Goal: Check status: Check status

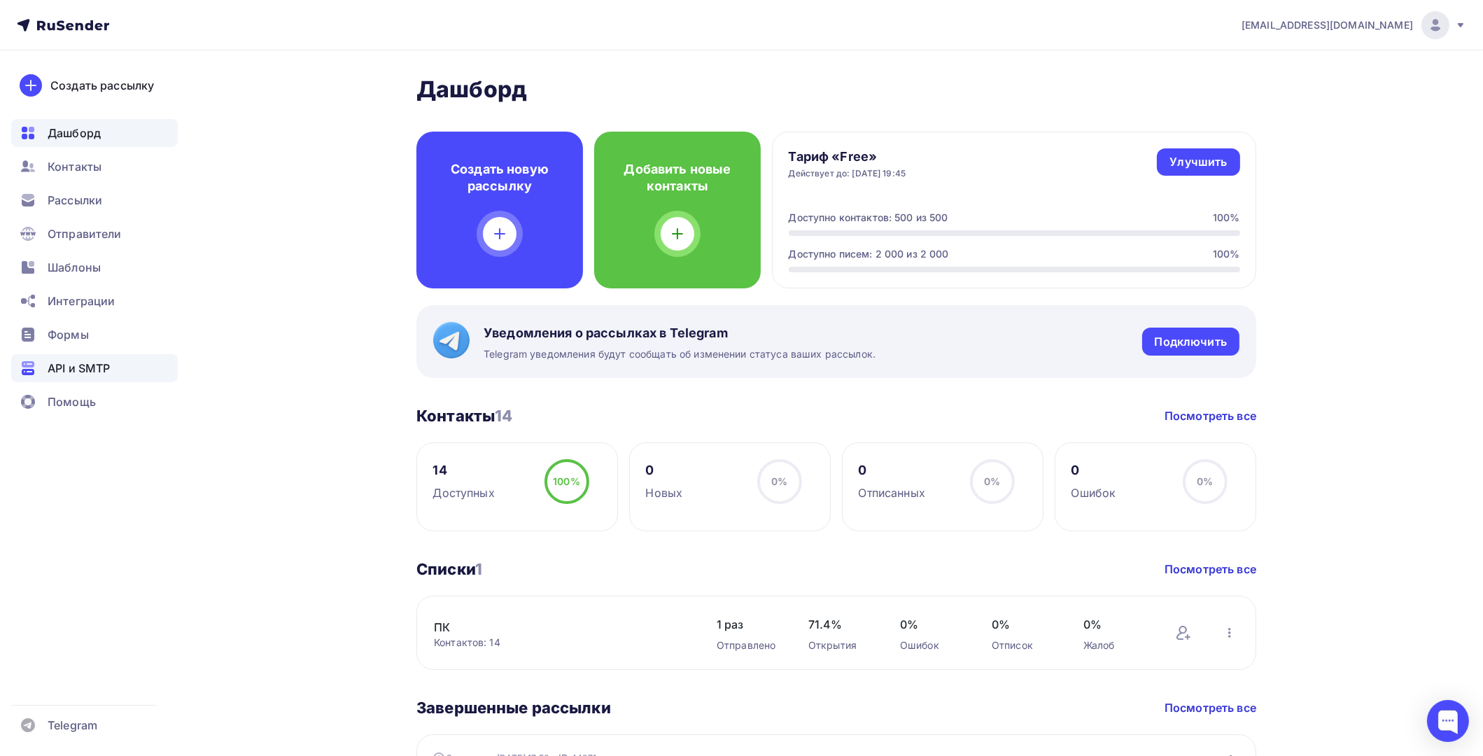
click at [64, 358] on div "API и SMTP" at bounding box center [94, 368] width 167 height 28
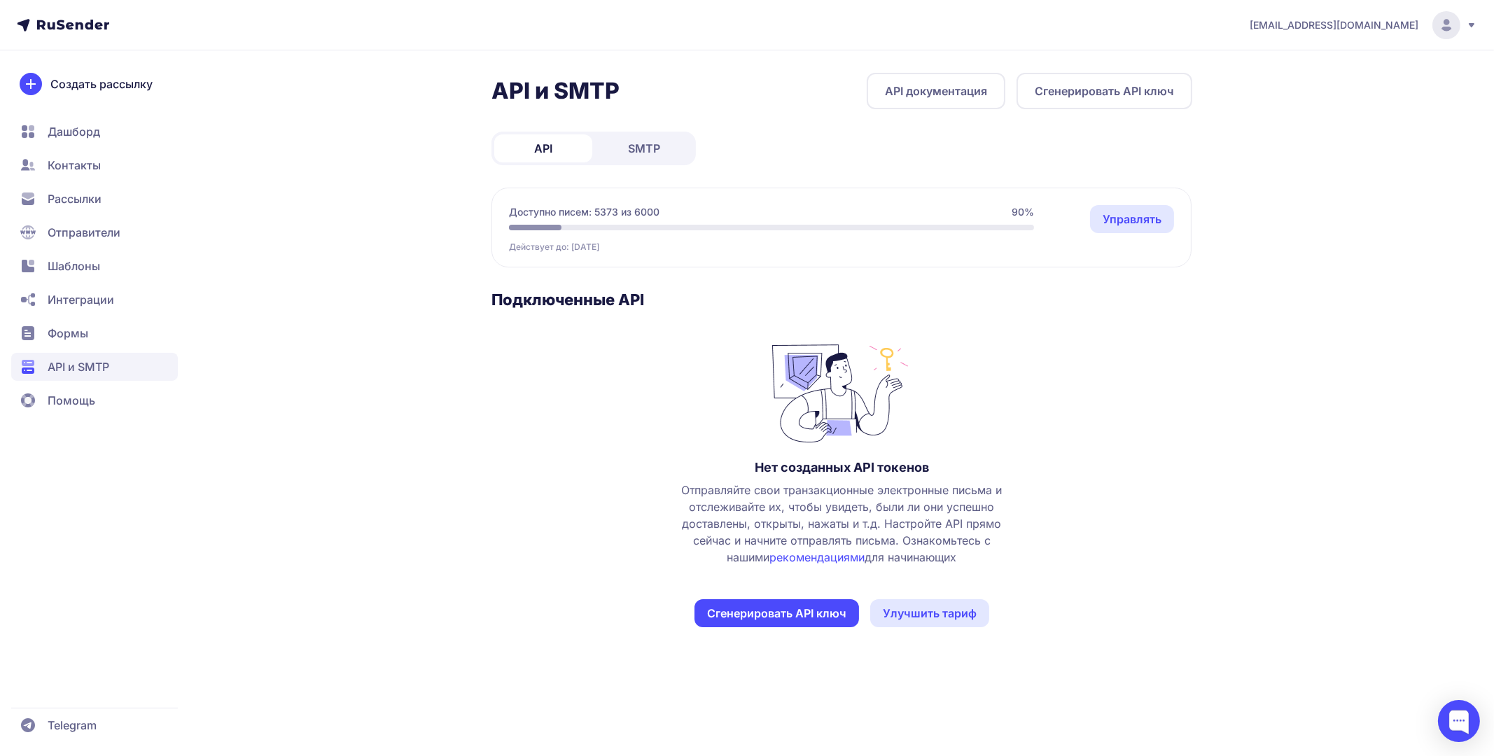
click at [637, 143] on span "SMTP" at bounding box center [644, 148] width 32 height 17
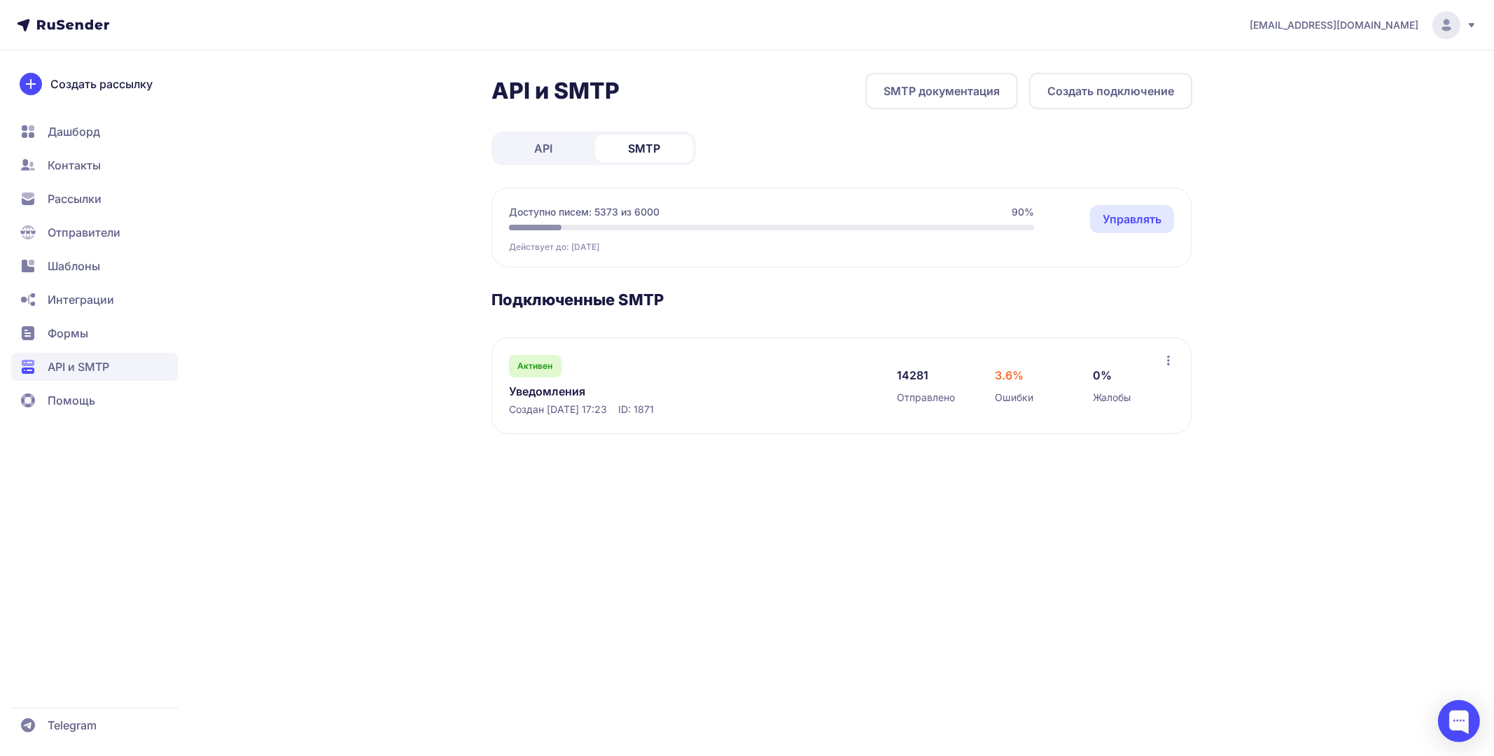
click at [554, 385] on link "Уведомления" at bounding box center [652, 391] width 287 height 17
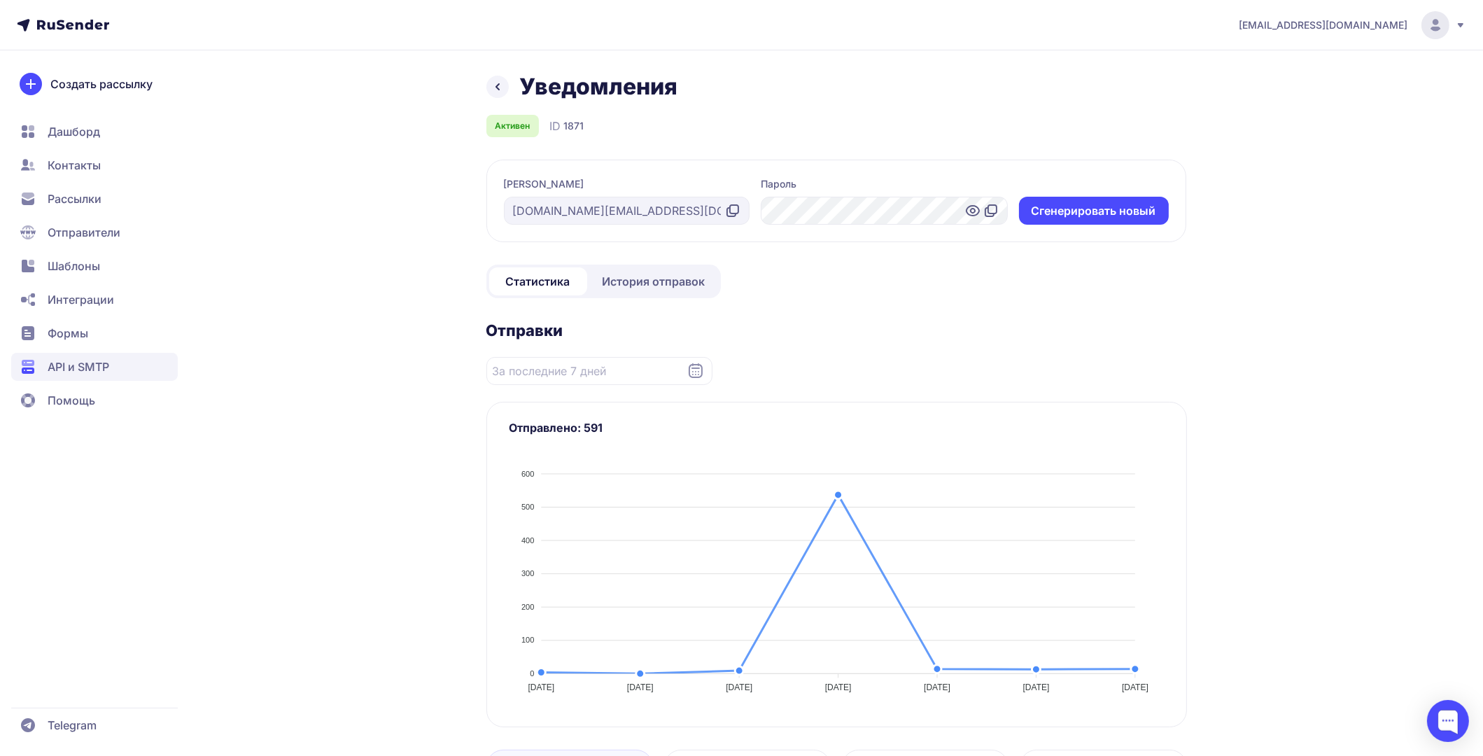
click at [636, 282] on span "История отправок" at bounding box center [654, 281] width 103 height 17
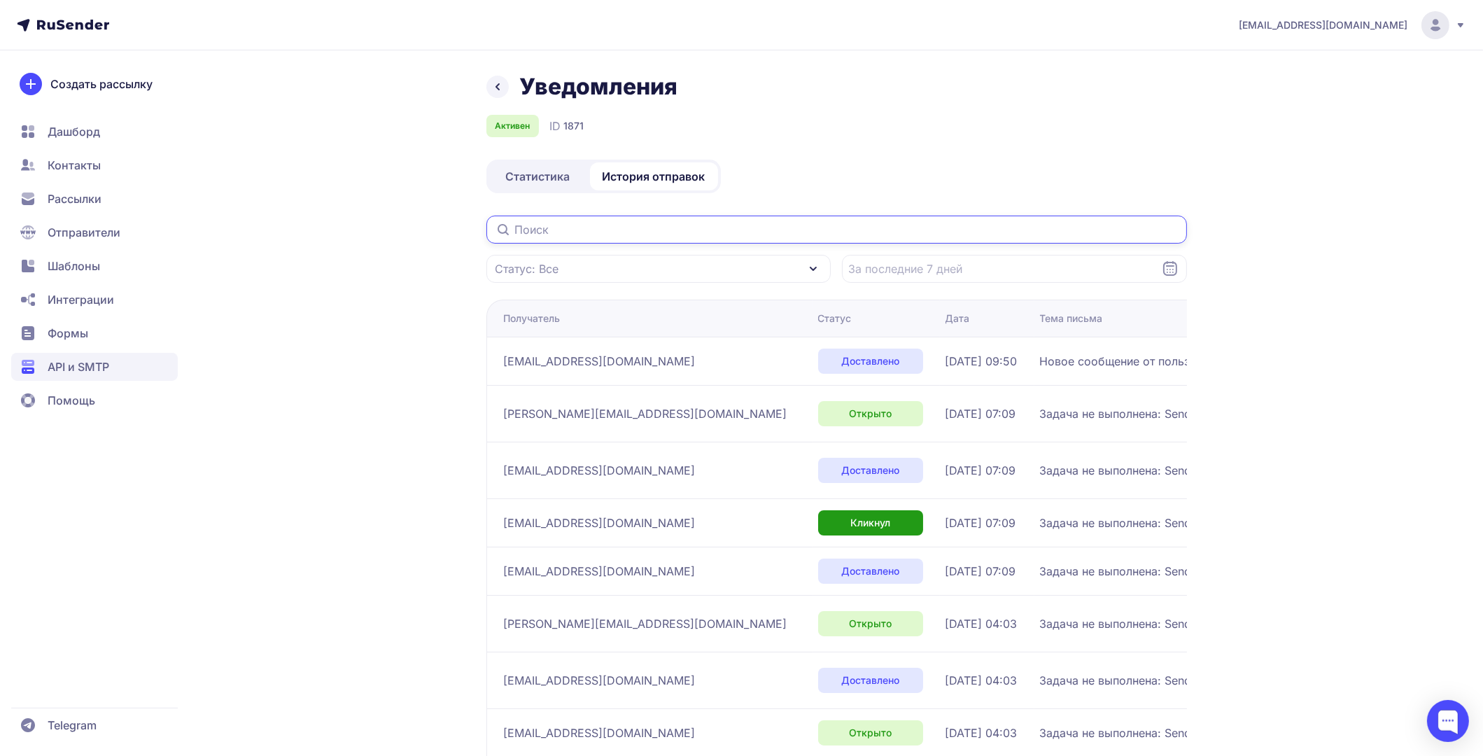
click at [644, 235] on input "text" at bounding box center [836, 230] width 701 height 28
paste input "[EMAIL_ADDRESS][DOMAIN_NAME]"
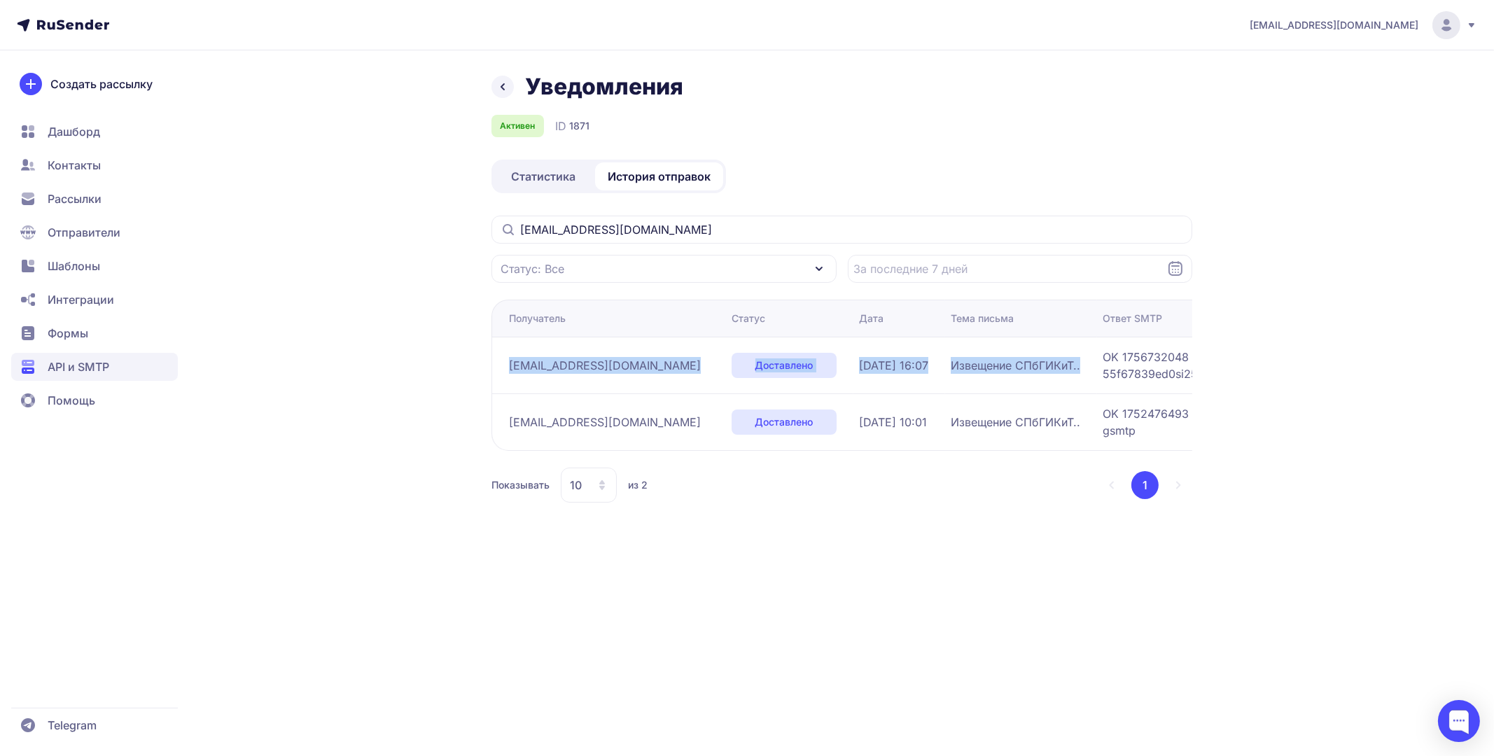
drag, startPoint x: 502, startPoint y: 361, endPoint x: 1054, endPoint y: 357, distance: 552.3
click at [1054, 357] on tr "[EMAIL_ADDRESS][DOMAIN_NAME] Доставлено [DATE] 16:07 Извещение СПбГИКиТ.. OK 17…" at bounding box center [980, 365] width 978 height 57
copy tr "[EMAIL_ADDRESS][DOMAIN_NAME] Доставлено [DATE] 16:07 Извещение СПбГИКиТ.."
drag, startPoint x: 694, startPoint y: 229, endPoint x: 418, endPoint y: 226, distance: 276.5
click at [419, 226] on div "Уведомления Активен ID 1871 Статистика История отправок [EMAIL_ADDRESS][DOMAIN_…" at bounding box center [747, 304] width 1008 height 463
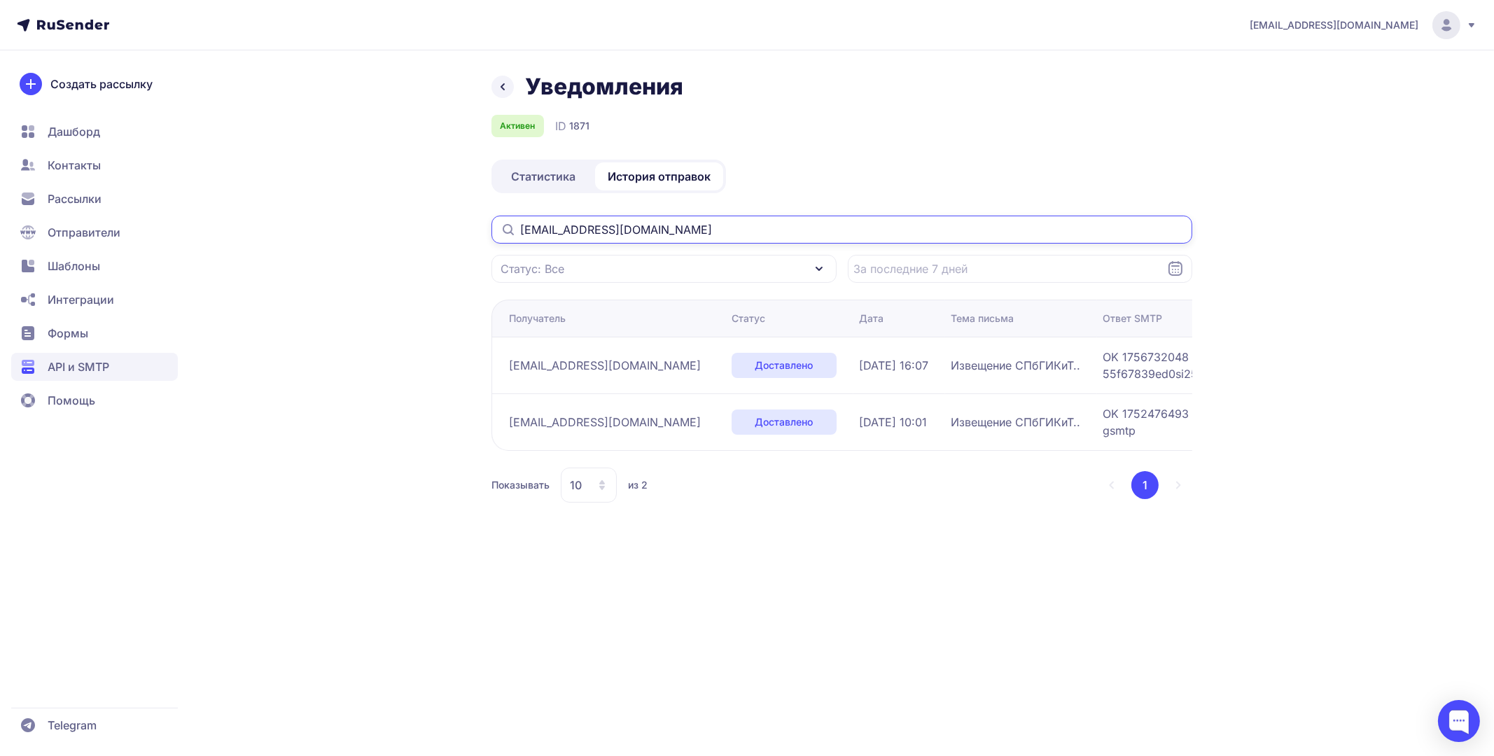
paste input "hutmanliner"
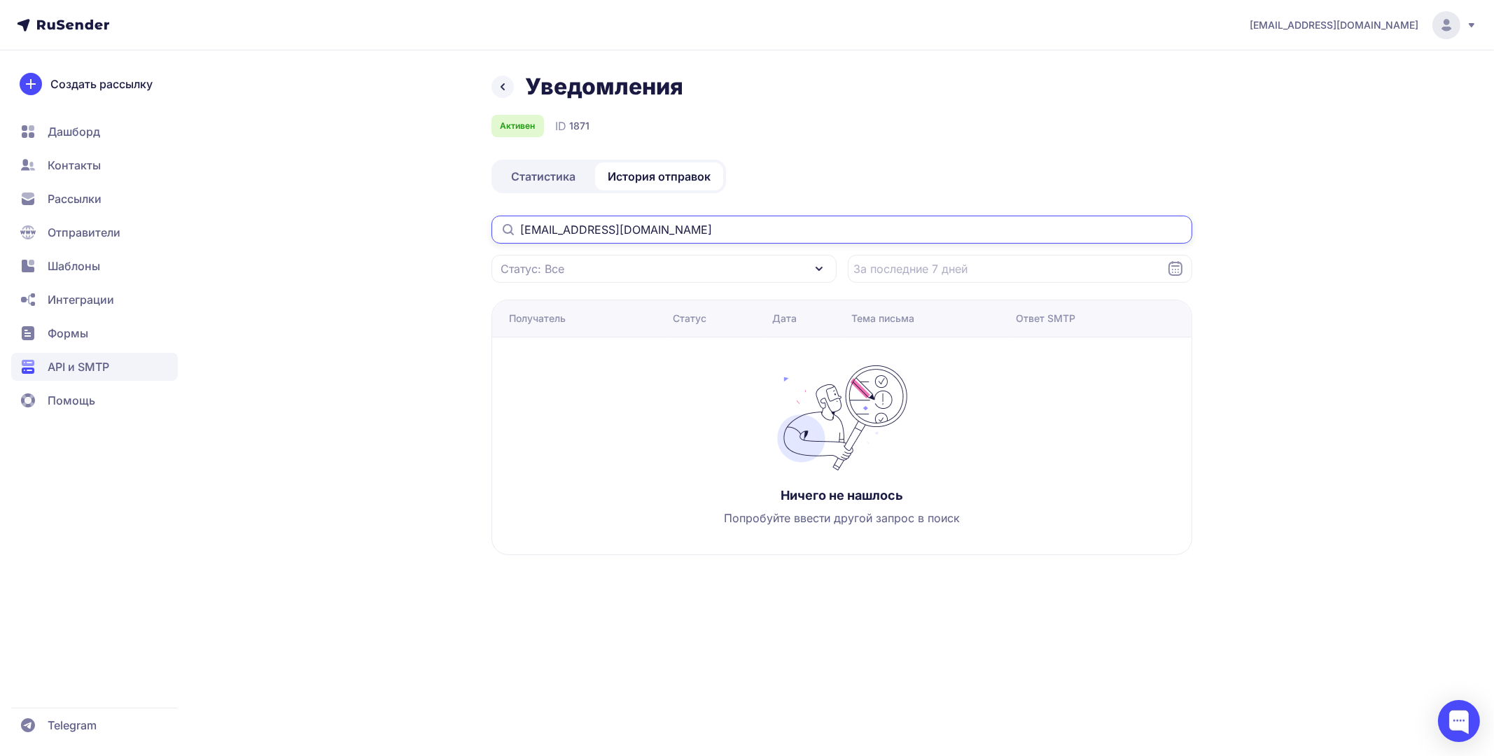
type input "[EMAIL_ADDRESS][DOMAIN_NAME]"
